Goal: Transaction & Acquisition: Purchase product/service

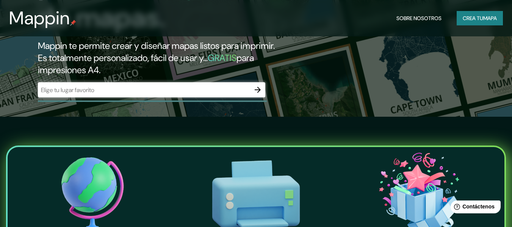
scroll to position [114, 0]
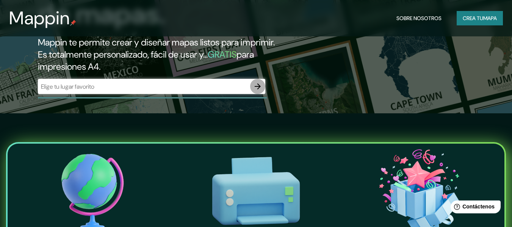
click at [258, 88] on icon "button" at bounding box center [258, 86] width 6 height 6
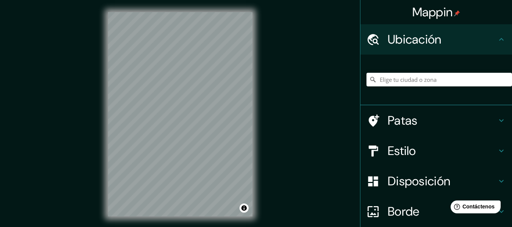
click at [318, 108] on div "Mappin Ubicación Patas Estilo Disposición [PERSON_NAME] un [PERSON_NAME]. Conse…" at bounding box center [256, 120] width 512 height 241
click at [424, 79] on input "Elige tu ciudad o zona" at bounding box center [440, 80] width 146 height 14
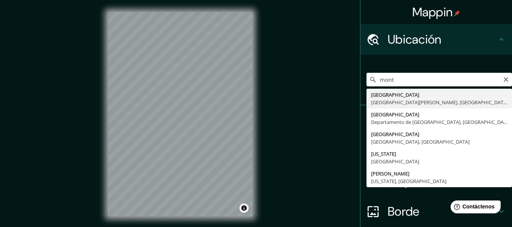
type input "[GEOGRAPHIC_DATA], [GEOGRAPHIC_DATA][PERSON_NAME], [GEOGRAPHIC_DATA]"
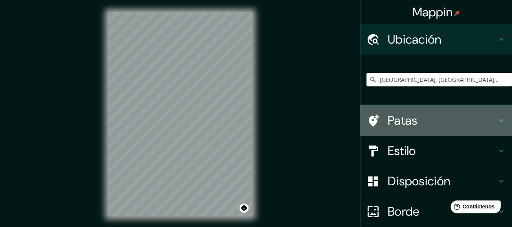
click at [497, 116] on icon at bounding box center [501, 120] width 9 height 9
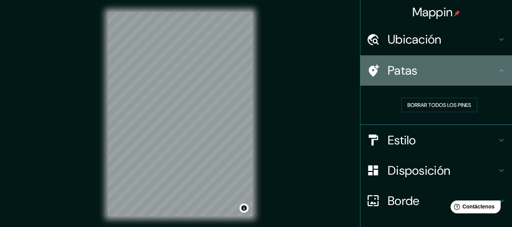
click at [499, 74] on icon at bounding box center [501, 70] width 9 height 9
click at [495, 75] on div "Patas" at bounding box center [437, 70] width 152 height 30
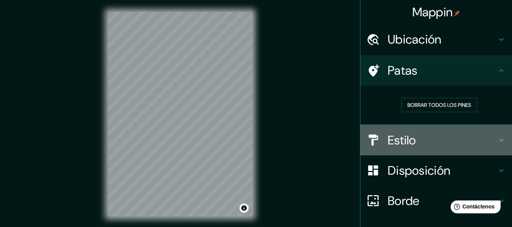
click at [491, 139] on h4 "Estilo" at bounding box center [442, 140] width 109 height 15
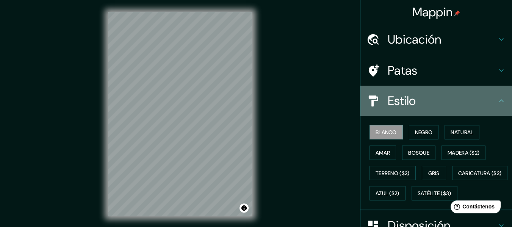
click at [500, 100] on icon at bounding box center [502, 100] width 5 height 3
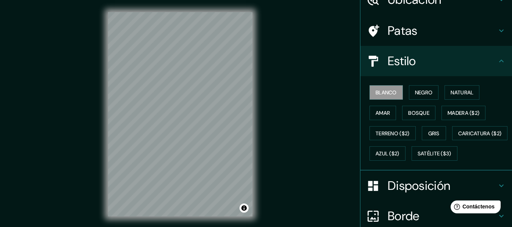
scroll to position [38, 0]
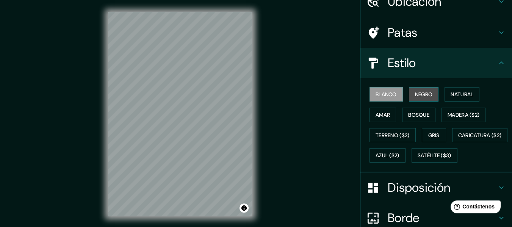
click at [415, 95] on font "Negro" at bounding box center [424, 94] width 18 height 7
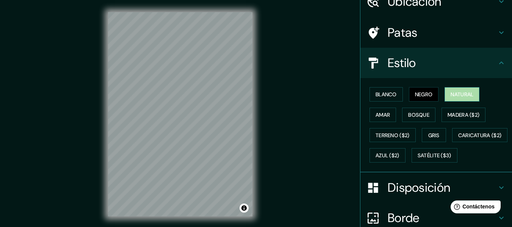
click at [451, 96] on font "Natural" at bounding box center [462, 94] width 23 height 7
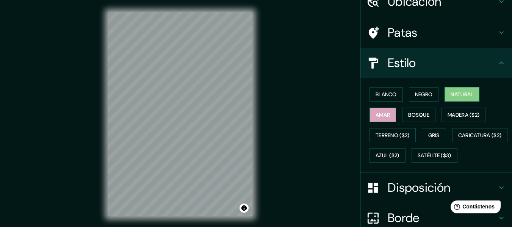
click at [388, 111] on button "Amar" at bounding box center [383, 115] width 27 height 14
click at [416, 116] on font "Bosque" at bounding box center [419, 115] width 21 height 7
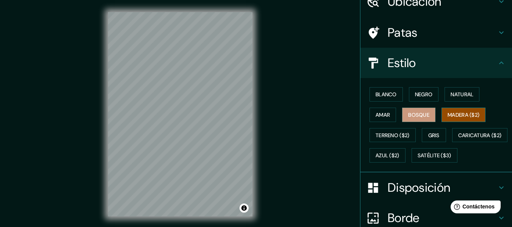
click at [443, 115] on button "Madera ($2)" at bounding box center [464, 115] width 44 height 14
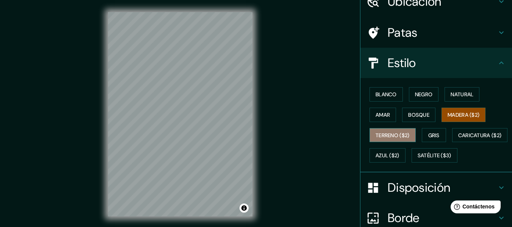
click at [370, 133] on button "Terreno ($2)" at bounding box center [393, 135] width 46 height 14
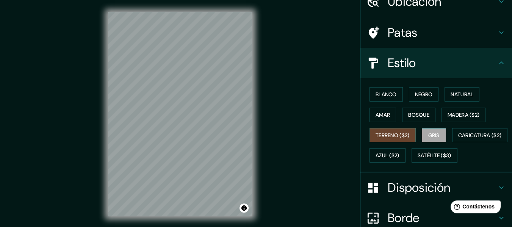
click at [422, 134] on button "Gris" at bounding box center [434, 135] width 24 height 14
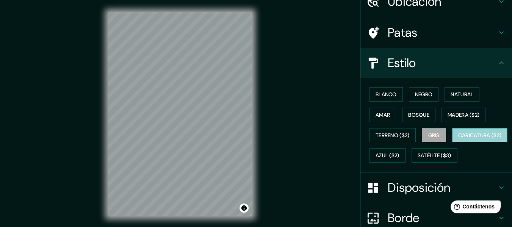
click at [459, 139] on font "Caricatura ($2)" at bounding box center [481, 135] width 44 height 7
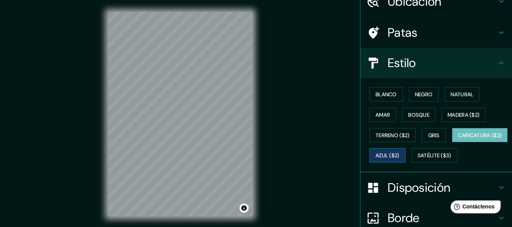
click at [400, 159] on font "Azul ($2)" at bounding box center [388, 156] width 24 height 10
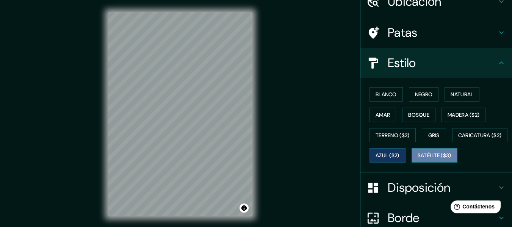
click at [418, 159] on font "Satélite ($3)" at bounding box center [435, 155] width 34 height 7
click at [400, 157] on font "Azul ($2)" at bounding box center [388, 155] width 24 height 7
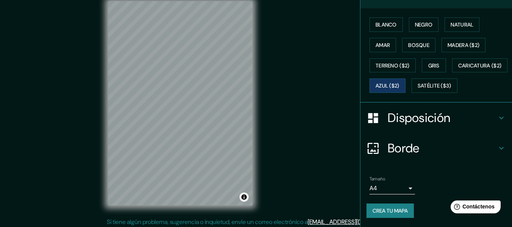
scroll to position [14, 0]
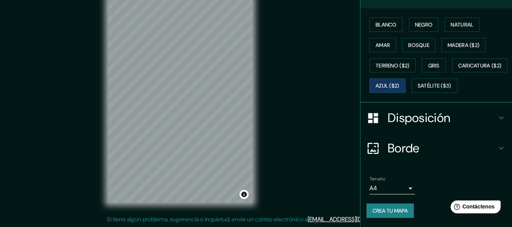
click at [405, 190] on body "Mappin Ubicación [GEOGRAPHIC_DATA], [GEOGRAPHIC_DATA][PERSON_NAME], [GEOGRAPHIC…" at bounding box center [256, 99] width 512 height 227
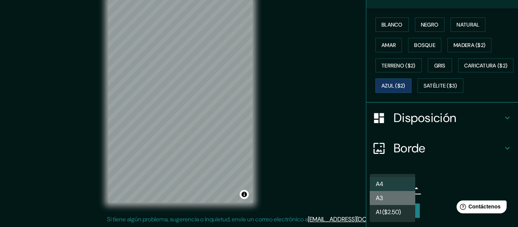
click at [391, 199] on li "A3" at bounding box center [393, 198] width 46 height 14
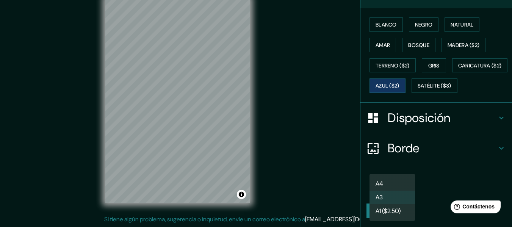
click at [404, 190] on body "Mappin Ubicación [GEOGRAPHIC_DATA], [GEOGRAPHIC_DATA][PERSON_NAME], [GEOGRAPHIC…" at bounding box center [256, 99] width 512 height 227
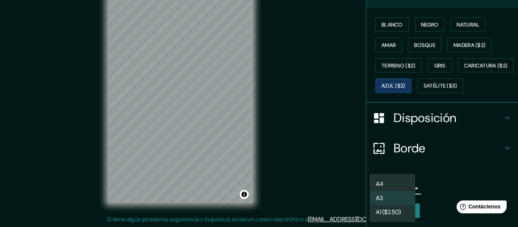
click at [391, 211] on font "A1 ($2.50)" at bounding box center [388, 212] width 25 height 8
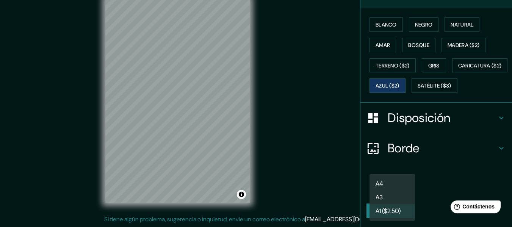
click at [405, 190] on body "Mappin Ubicación [GEOGRAPHIC_DATA], [GEOGRAPHIC_DATA][PERSON_NAME], [GEOGRAPHIC…" at bounding box center [256, 99] width 512 height 227
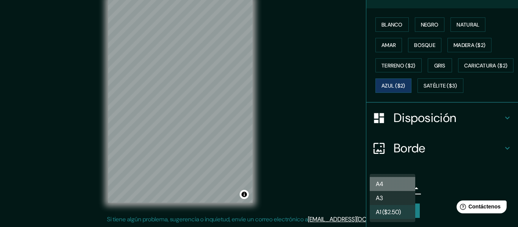
click at [401, 184] on li "A4" at bounding box center [393, 184] width 46 height 14
type input "single"
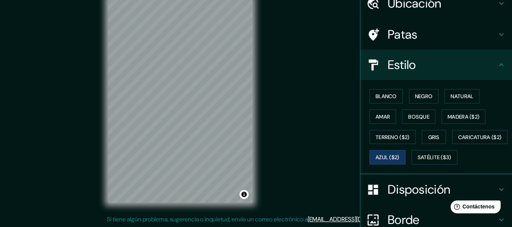
scroll to position [0, 0]
